Goal: Transaction & Acquisition: Purchase product/service

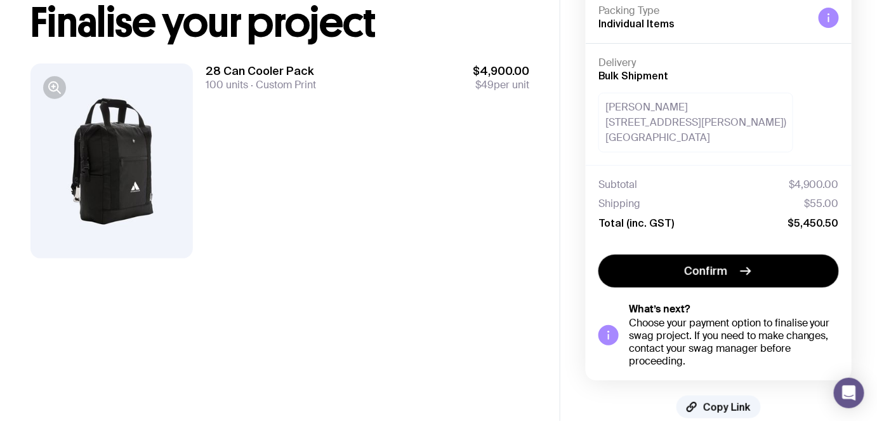
scroll to position [49, 0]
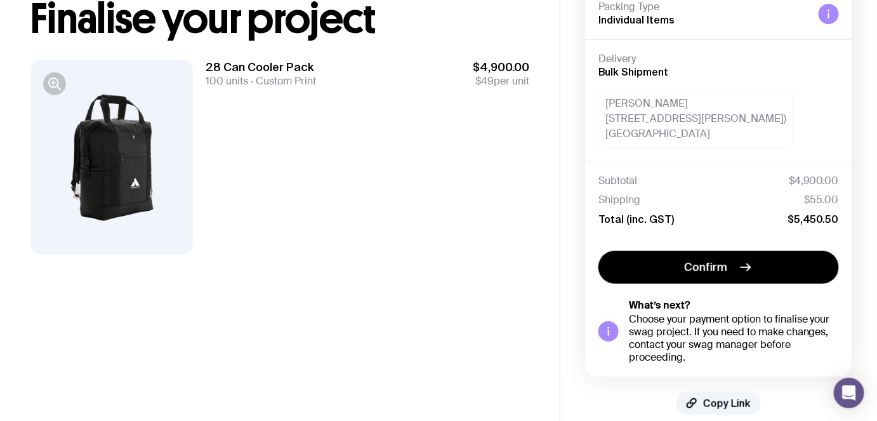
scroll to position [107, 0]
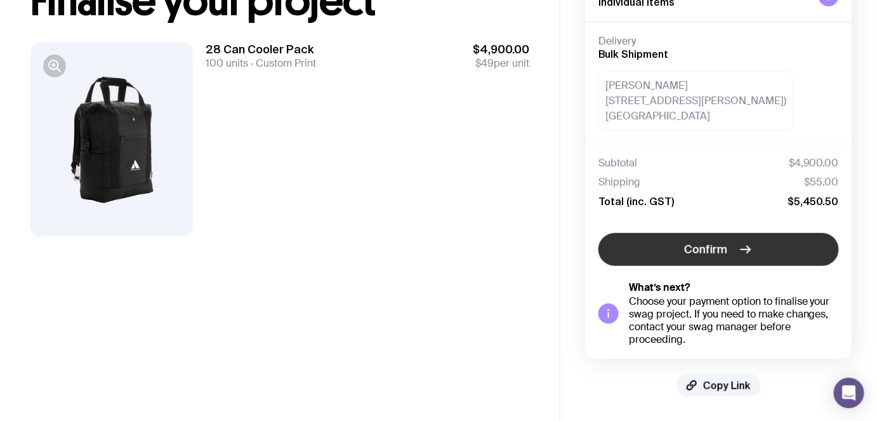
click at [675, 247] on button "Confirm" at bounding box center [718, 249] width 241 height 33
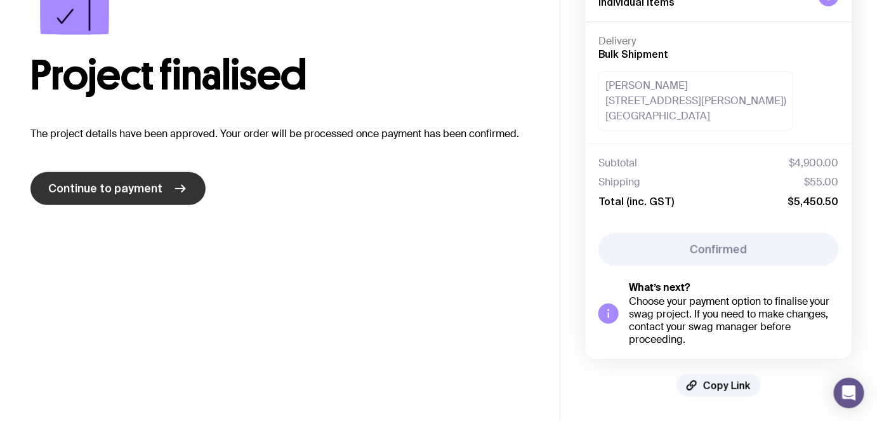
click at [107, 188] on span "Continue to payment" at bounding box center [105, 188] width 114 height 15
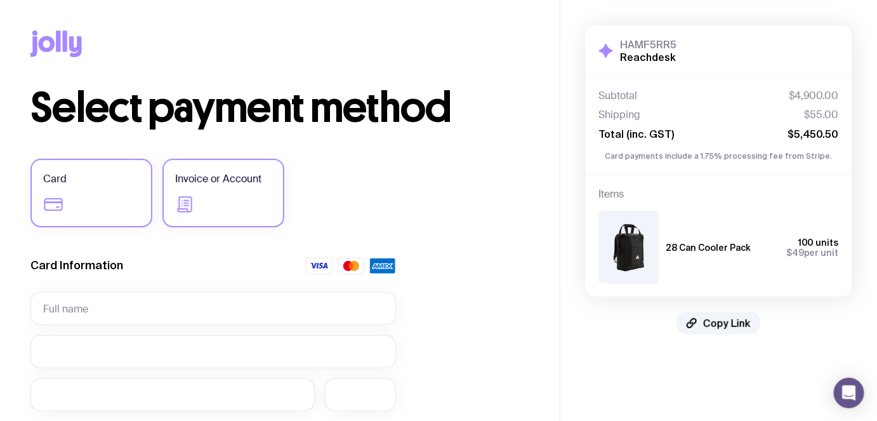
click at [241, 197] on label "Invoice or Account" at bounding box center [223, 193] width 122 height 69
click at [0, 0] on input "Invoice or Account" at bounding box center [0, 0] width 0 height 0
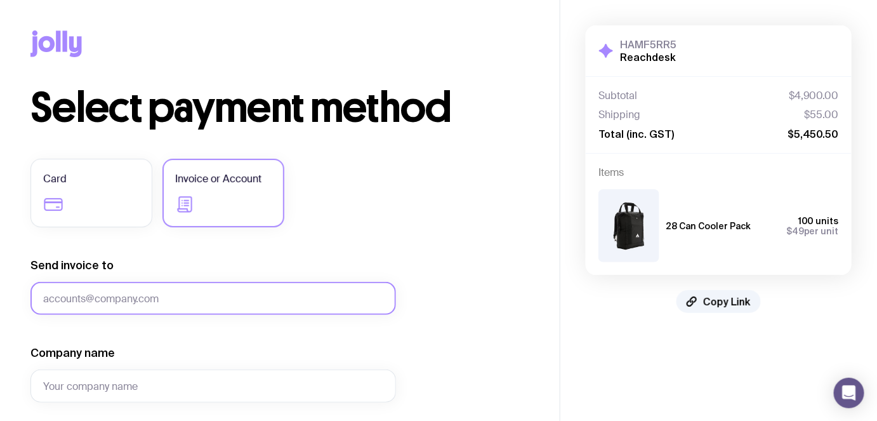
click at [135, 294] on input "Send invoice to" at bounding box center [213, 298] width 366 height 33
click at [181, 304] on input "Send invoice to" at bounding box center [213, 298] width 366 height 33
drag, startPoint x: 73, startPoint y: 302, endPoint x: 8, endPoint y: 294, distance: 65.3
click at [8, 294] on div "Copy Link Select payment method Card Invoice or Account Send invoice to tara In…" at bounding box center [280, 309] width 560 height 618
paste input ".ledford@reachdesk.com"
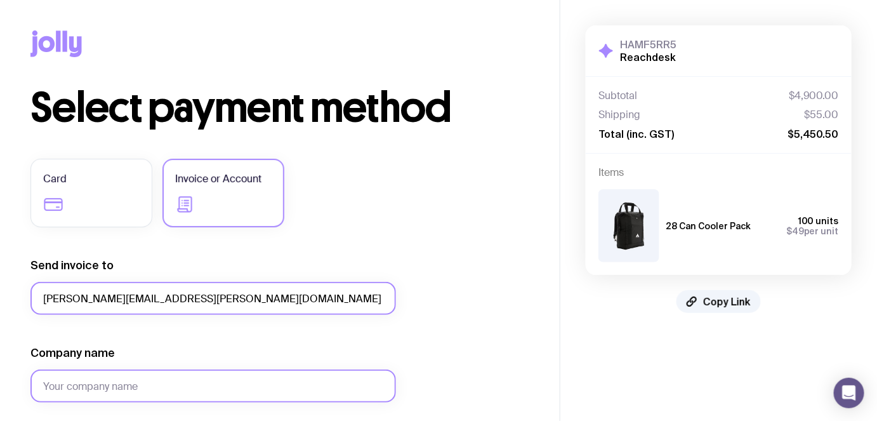
type input "tara.ledford@reachdesk.com"
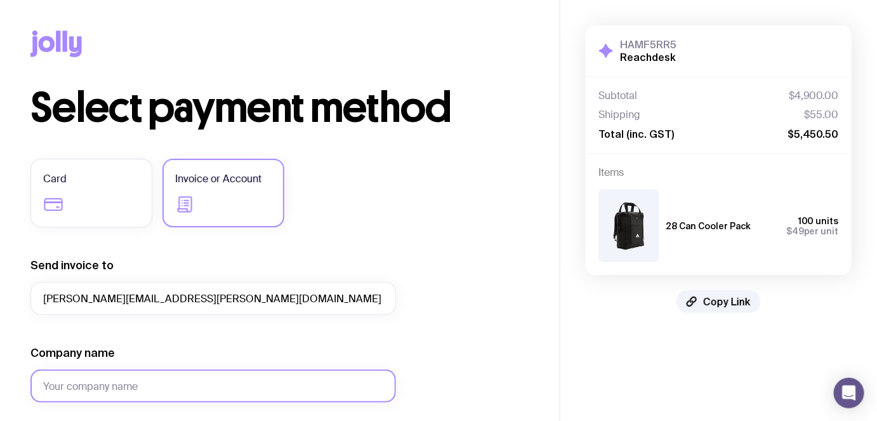
click at [70, 385] on input "Company name" at bounding box center [213, 385] width 366 height 33
type input "Reachdesk"
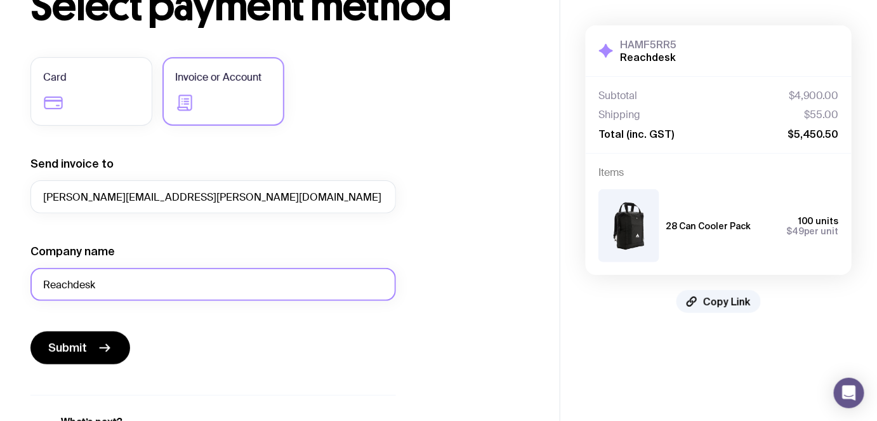
scroll to position [173, 0]
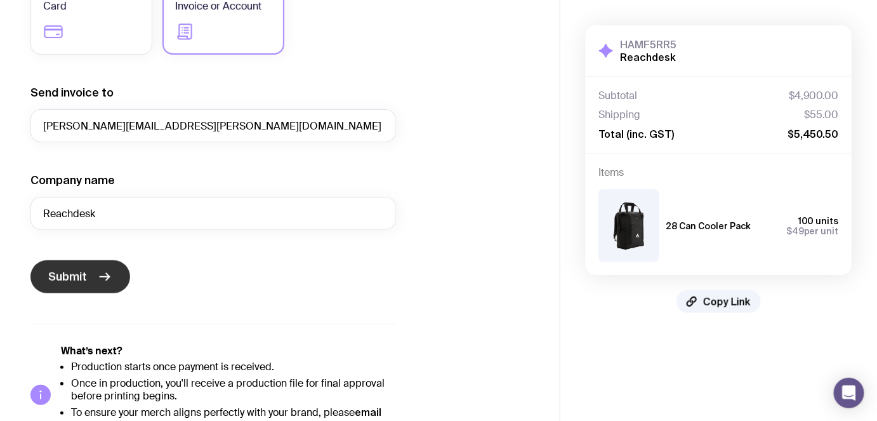
click at [69, 279] on span "Submit" at bounding box center [67, 276] width 39 height 15
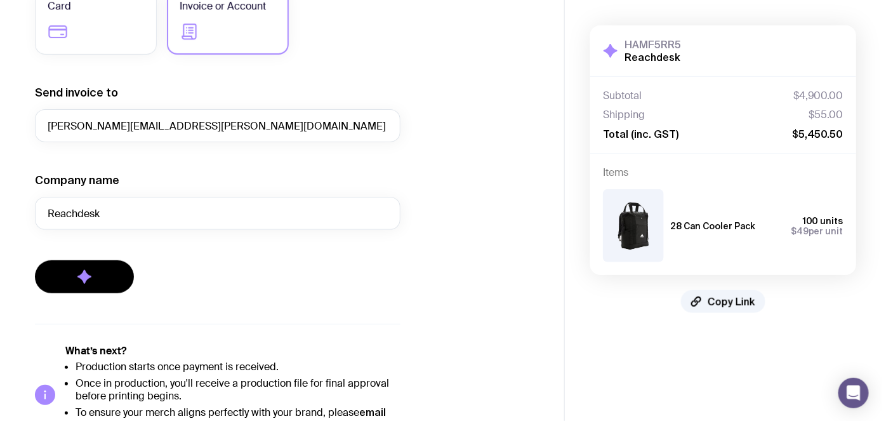
scroll to position [0, 0]
